Goal: Find contact information: Find contact information

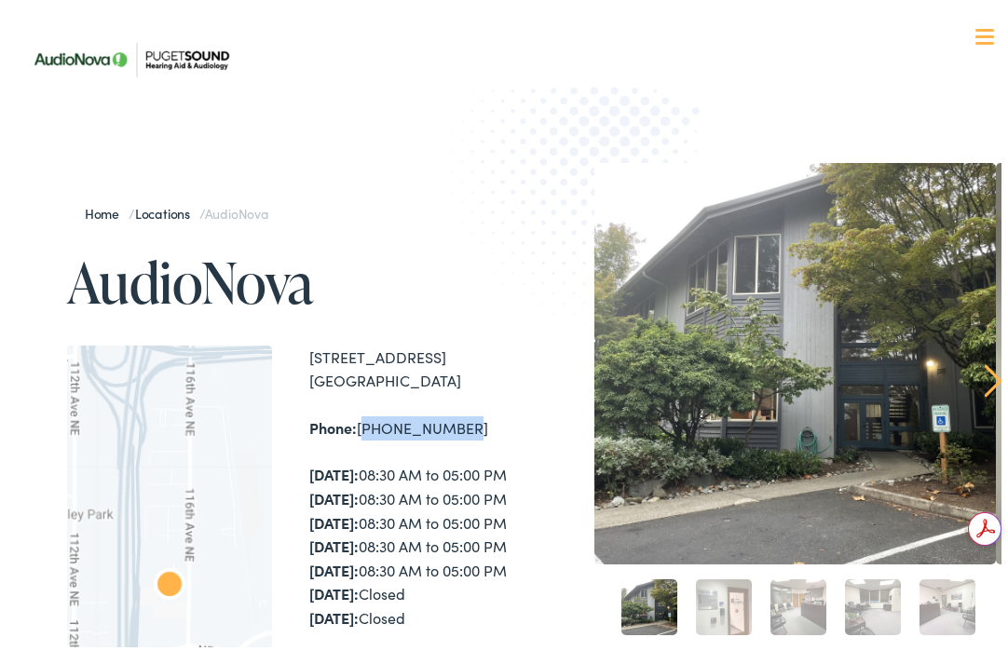
click at [363, 433] on div "Phone: 425-462-2537" at bounding box center [410, 424] width 202 height 24
click at [474, 430] on div "Phone: 425-462-2537" at bounding box center [410, 424] width 202 height 24
drag, startPoint x: 470, startPoint y: 424, endPoint x: 363, endPoint y: 430, distance: 107.3
click at [363, 430] on div "Phone: 425-462-2537" at bounding box center [410, 424] width 202 height 24
click at [500, 441] on div "1515 116th Ave NE #300 Bellevue , WA 98004 Phone: 425-462-2537 Monday: 08:30 AM…" at bounding box center [410, 605] width 202 height 528
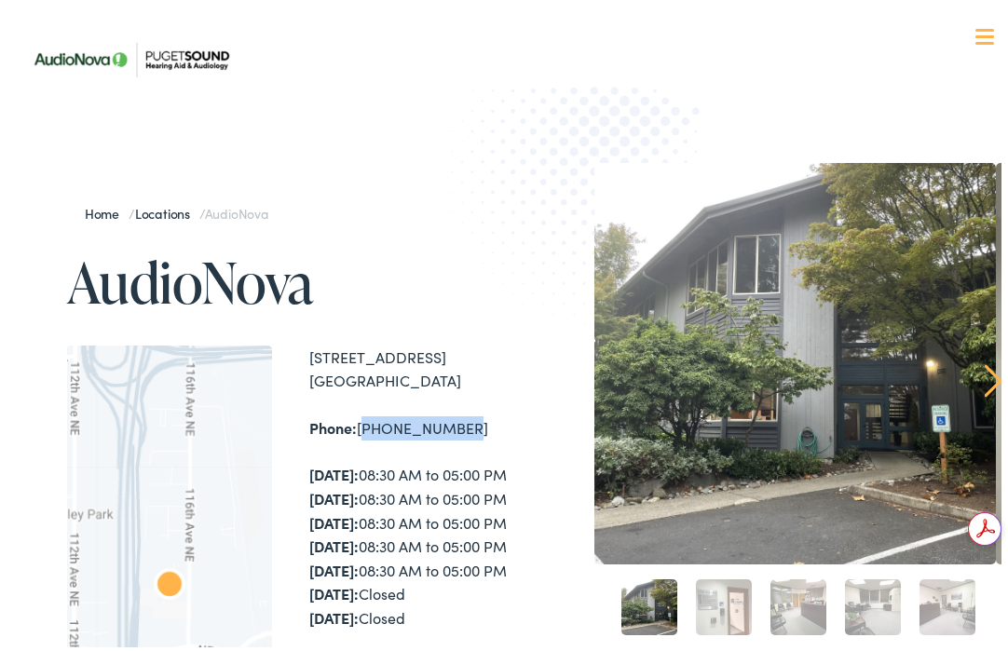
drag, startPoint x: 462, startPoint y: 420, endPoint x: 362, endPoint y: 423, distance: 99.7
click at [362, 423] on div "Phone: 425-462-2537" at bounding box center [410, 424] width 202 height 24
